Goal: Task Accomplishment & Management: Use online tool/utility

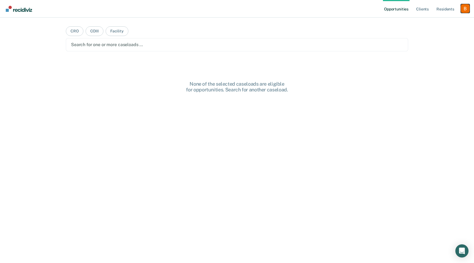
click at [469, 10] on div "Profile dropdown button" at bounding box center [465, 8] width 9 height 9
click at [438, 23] on link "Profile" at bounding box center [443, 22] width 44 height 5
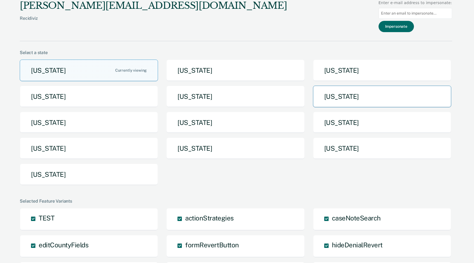
scroll to position [12, 0]
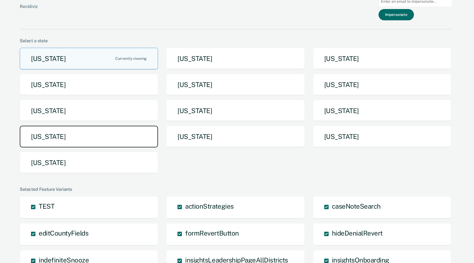
click at [148, 140] on button "[US_STATE]" at bounding box center [89, 137] width 138 height 22
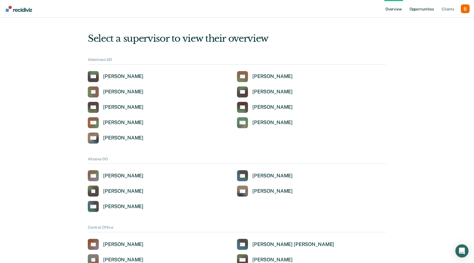
click at [424, 10] on link "Opportunities" at bounding box center [421, 9] width 27 height 18
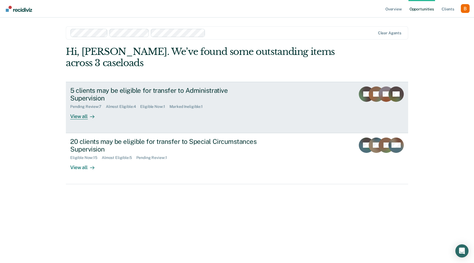
click at [183, 88] on div "5 clients may be eligible for transfer to Administrative Supervision" at bounding box center [166, 94] width 192 height 16
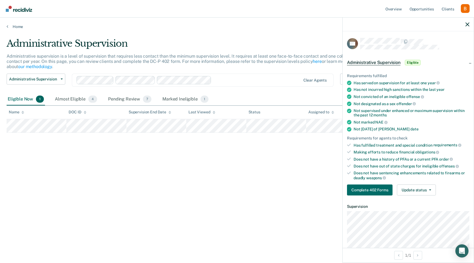
click at [10, 24] on div "Home" at bounding box center [237, 24] width 474 height 12
click at [7, 26] on icon at bounding box center [8, 26] width 2 height 4
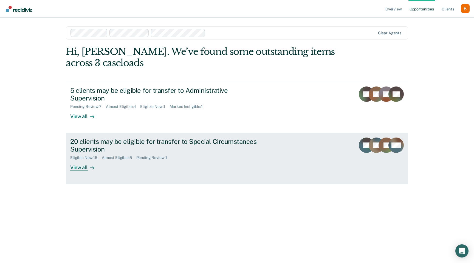
click at [114, 166] on div "20 clients may be eligible for transfer to Special Circumstances Supervision El…" at bounding box center [173, 153] width 206 height 33
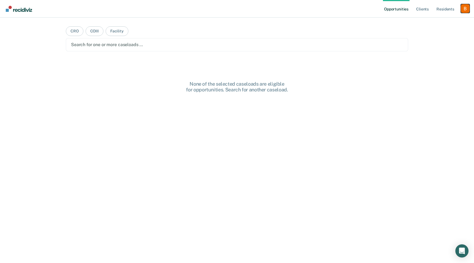
click at [463, 10] on div "Profile dropdown button" at bounding box center [465, 8] width 9 height 9
click at [440, 18] on div "Profile How it works Log Out" at bounding box center [443, 29] width 53 height 27
click at [436, 19] on div "Profile How it works Log Out" at bounding box center [443, 29] width 53 height 27
click at [431, 22] on link "Profile" at bounding box center [443, 22] width 44 height 5
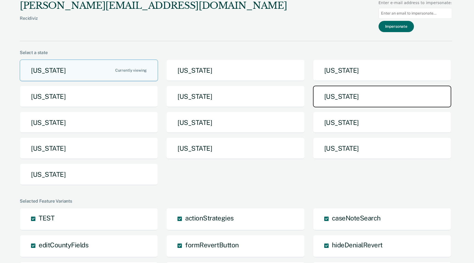
click at [327, 96] on button "[US_STATE]" at bounding box center [382, 97] width 138 height 22
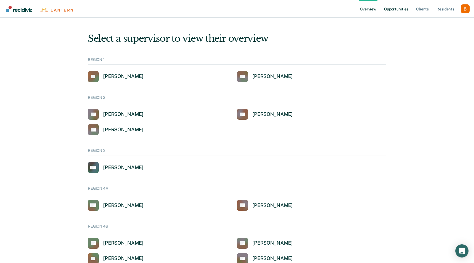
click at [395, 11] on link "Opportunities" at bounding box center [396, 9] width 27 height 18
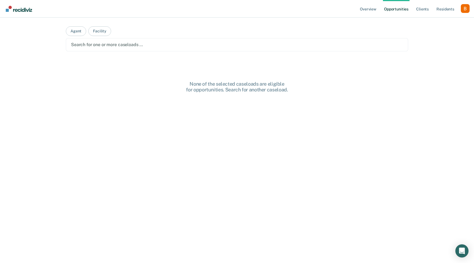
click at [257, 53] on main "Agent Facility Search for one or more caseloads … None of the selected caseload…" at bounding box center [236, 134] width 355 height 232
click at [248, 50] on div "Search for one or more caseloads …" at bounding box center [237, 44] width 342 height 13
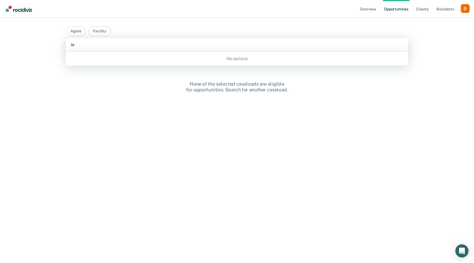
type input "i"
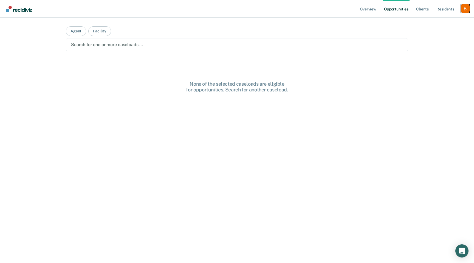
click at [466, 9] on div "Profile dropdown button" at bounding box center [465, 8] width 9 height 9
click at [445, 21] on link "Profile" at bounding box center [443, 22] width 44 height 5
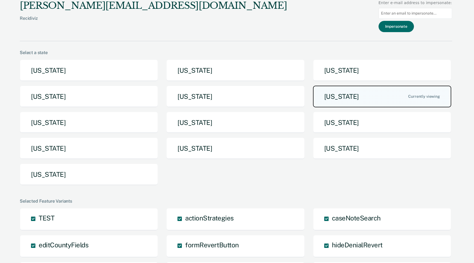
click at [343, 100] on button "[US_STATE]" at bounding box center [382, 97] width 138 height 22
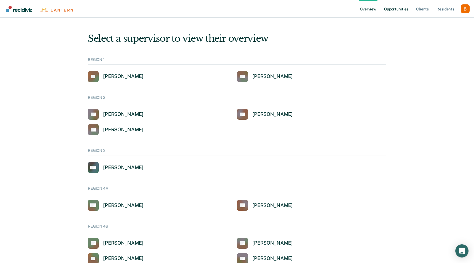
click at [397, 12] on link "Opportunities" at bounding box center [396, 9] width 27 height 18
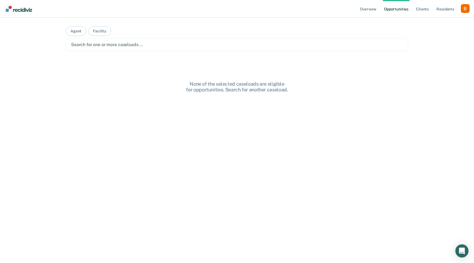
click at [180, 48] on div "Search for one or more caseloads …" at bounding box center [236, 44] width 333 height 7
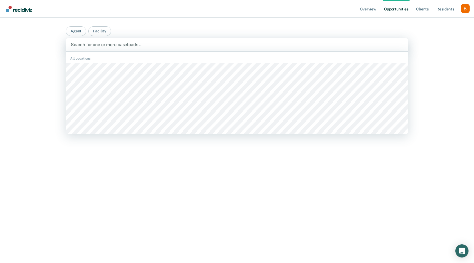
click at [161, 46] on div at bounding box center [237, 44] width 332 height 6
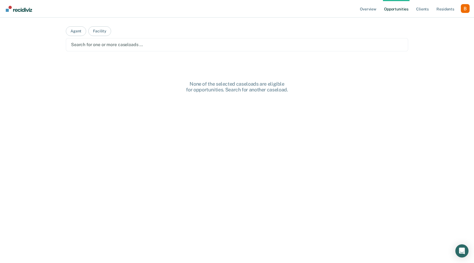
click at [161, 46] on div at bounding box center [237, 44] width 332 height 6
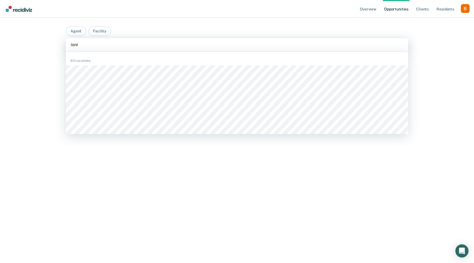
type input "ionia"
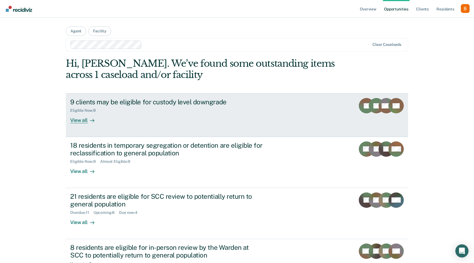
click at [119, 119] on div "9 clients may be eligible for custody level downgrade Eligible Now : 9 View all" at bounding box center [173, 110] width 206 height 25
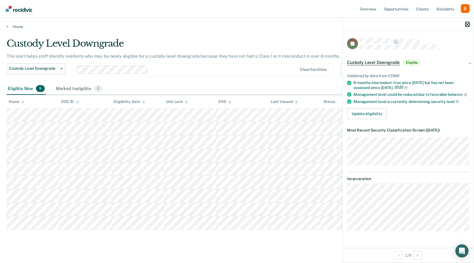
click at [468, 23] on icon "button" at bounding box center [467, 24] width 4 height 4
